Goal: Find specific page/section

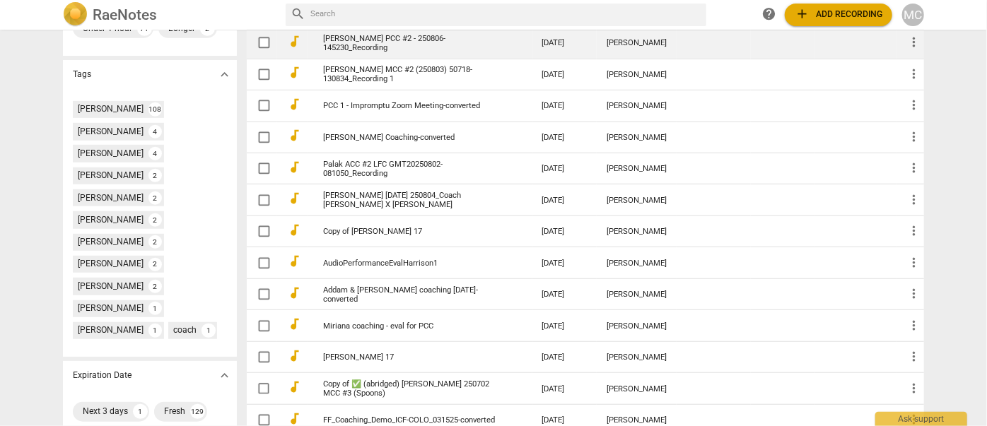
scroll to position [517, 0]
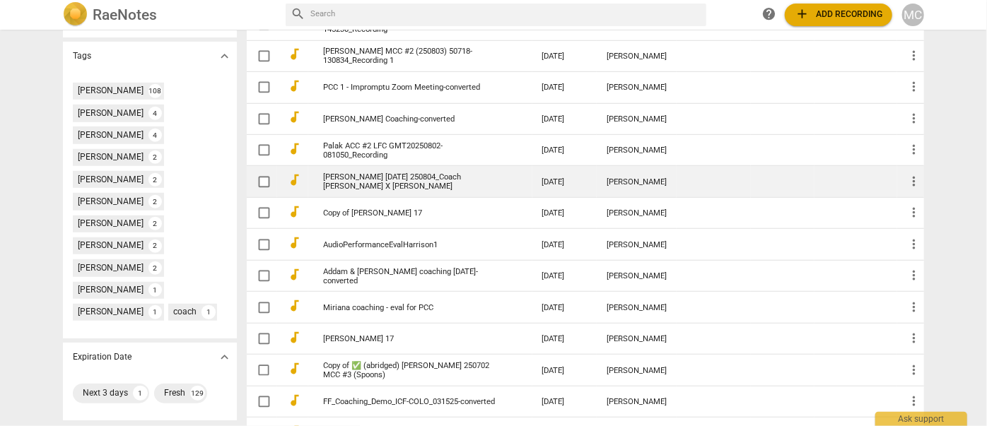
click at [356, 186] on link "[PERSON_NAME] [DATE] 250804_Coach [PERSON_NAME] X [PERSON_NAME]" at bounding box center [410, 181] width 175 height 18
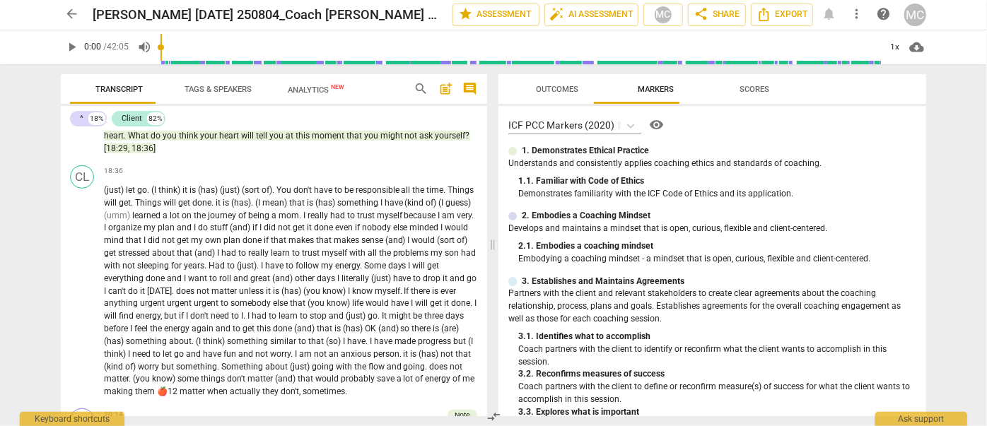
scroll to position [3693, 0]
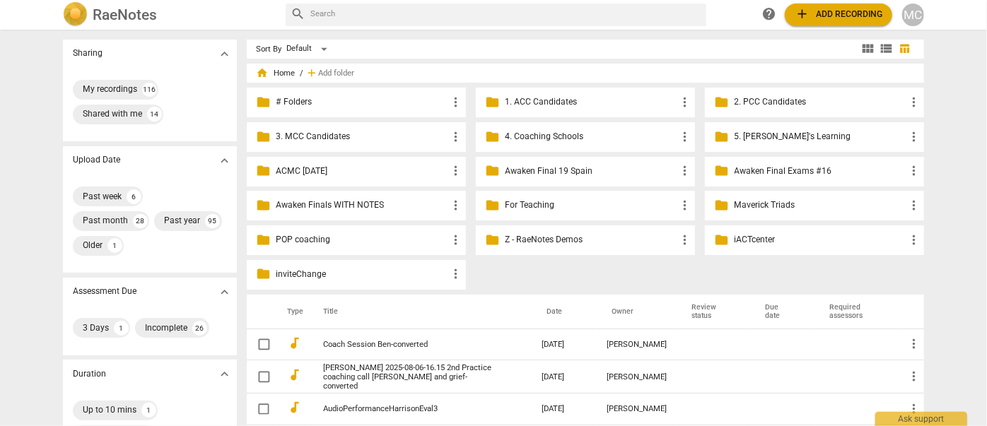
drag, startPoint x: 71, startPoint y: 1, endPoint x: 177, endPoint y: 8, distance: 105.6
click at [258, 13] on div "RaeNotes" at bounding box center [169, 14] width 213 height 25
